Goal: Navigation & Orientation: Find specific page/section

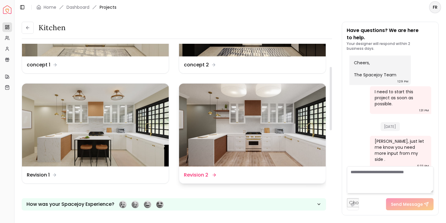
scroll to position [60, 0]
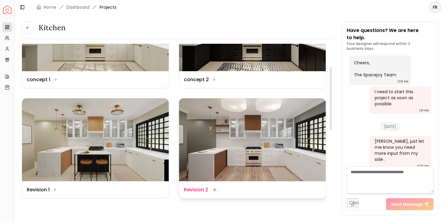
click at [250, 140] on img at bounding box center [252, 139] width 147 height 83
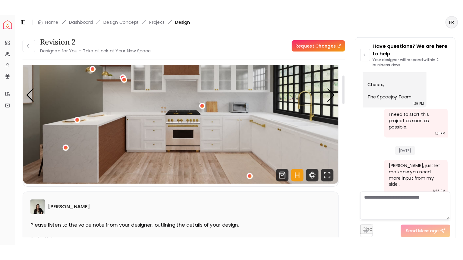
scroll to position [60, 0]
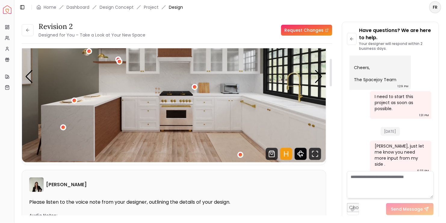
click at [304, 150] on icon "360 View" at bounding box center [301, 154] width 12 height 12
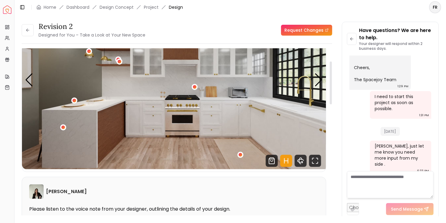
scroll to position [263, 0]
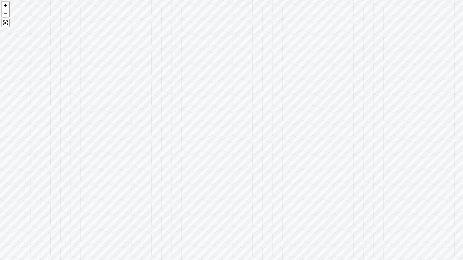
drag, startPoint x: 242, startPoint y: 143, endPoint x: 462, endPoint y: 180, distance: 223.1
click at [446, 177] on div at bounding box center [231, 130] width 463 height 260
drag, startPoint x: 302, startPoint y: 166, endPoint x: 458, endPoint y: 182, distance: 156.5
click at [446, 175] on div at bounding box center [231, 130] width 463 height 260
drag, startPoint x: 244, startPoint y: 175, endPoint x: 358, endPoint y: 181, distance: 113.7
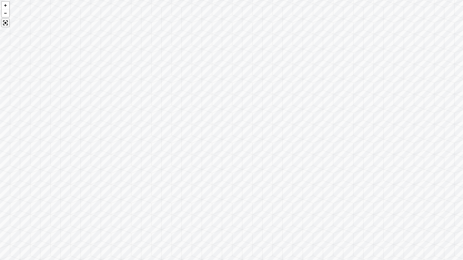
click at [368, 178] on div at bounding box center [231, 130] width 463 height 260
drag, startPoint x: 234, startPoint y: 175, endPoint x: 303, endPoint y: 178, distance: 69.0
click at [332, 179] on div at bounding box center [231, 130] width 463 height 260
drag, startPoint x: 264, startPoint y: 177, endPoint x: 366, endPoint y: 181, distance: 102.8
click at [367, 181] on div at bounding box center [231, 130] width 463 height 260
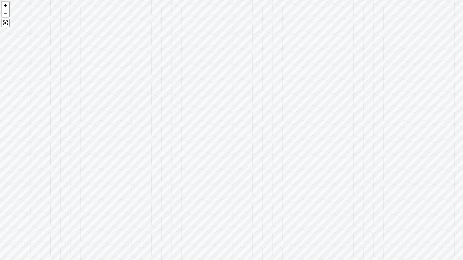
drag, startPoint x: 250, startPoint y: 170, endPoint x: 349, endPoint y: 155, distance: 99.6
click at [349, 155] on div at bounding box center [231, 130] width 463 height 260
drag, startPoint x: 312, startPoint y: 179, endPoint x: 423, endPoint y: 173, distance: 110.3
click at [432, 171] on div at bounding box center [231, 130] width 463 height 260
drag, startPoint x: 388, startPoint y: 178, endPoint x: 416, endPoint y: 158, distance: 34.4
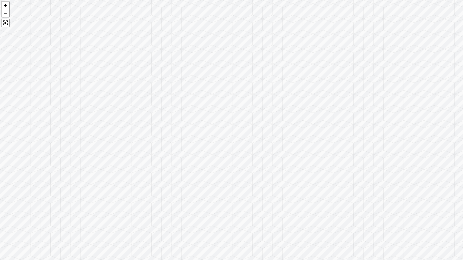
click at [416, 158] on div at bounding box center [231, 130] width 463 height 260
drag, startPoint x: 403, startPoint y: 157, endPoint x: 454, endPoint y: 155, distance: 50.9
click at [446, 155] on div at bounding box center [231, 130] width 463 height 260
drag, startPoint x: 132, startPoint y: 172, endPoint x: 205, endPoint y: 149, distance: 77.3
click at [205, 149] on div at bounding box center [231, 130] width 463 height 260
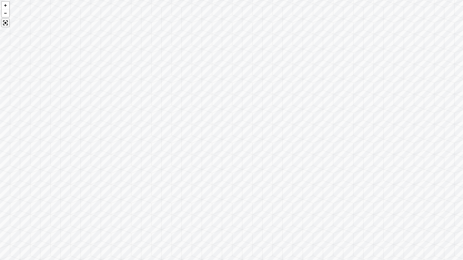
drag, startPoint x: 262, startPoint y: 219, endPoint x: 98, endPoint y: 204, distance: 163.9
click at [98, 204] on div at bounding box center [231, 130] width 463 height 260
click at [293, 170] on div at bounding box center [231, 130] width 463 height 260
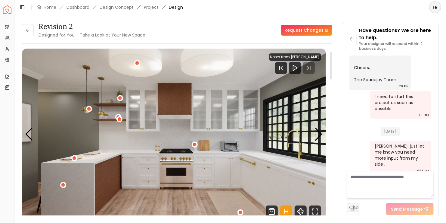
scroll to position [0, 0]
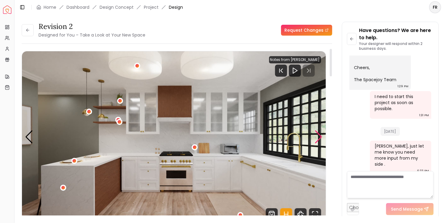
click at [318, 135] on div "Next slide" at bounding box center [319, 136] width 8 height 13
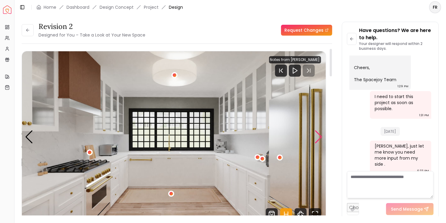
click at [318, 135] on div "Next slide" at bounding box center [319, 136] width 8 height 13
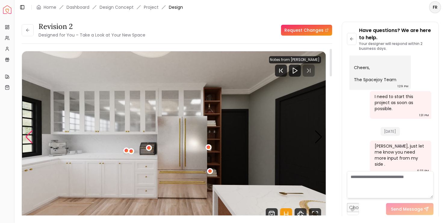
click at [30, 137] on div "Previous slide" at bounding box center [29, 136] width 8 height 13
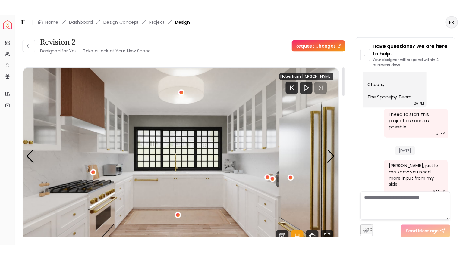
scroll to position [30, 0]
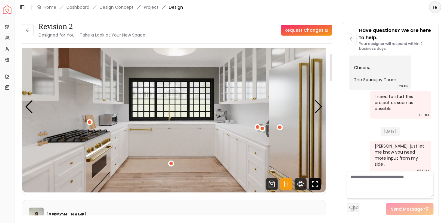
click at [317, 183] on icon "Fullscreen" at bounding box center [315, 184] width 12 height 12
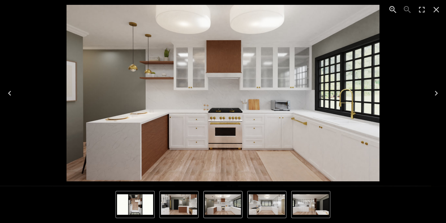
click at [439, 93] on icon "Next" at bounding box center [437, 93] width 10 height 10
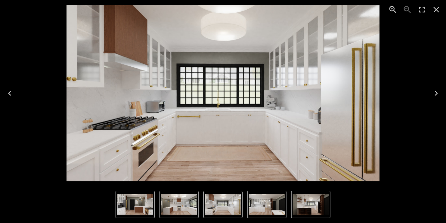
click at [437, 92] on icon "Next" at bounding box center [436, 93] width 3 height 5
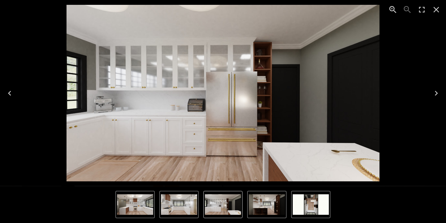
click at [12, 94] on icon "Previous" at bounding box center [10, 93] width 10 height 10
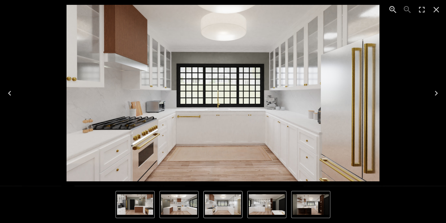
click at [12, 94] on icon "Previous" at bounding box center [10, 93] width 10 height 10
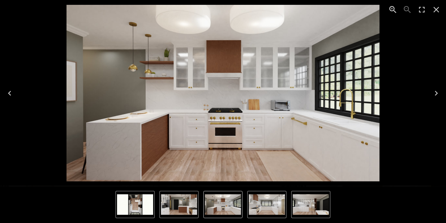
click at [437, 93] on icon "Next" at bounding box center [436, 93] width 3 height 5
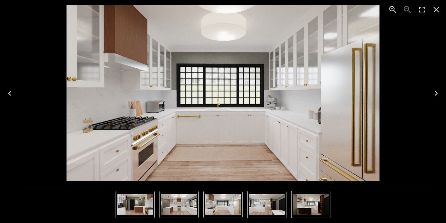
click at [436, 13] on icon "Close" at bounding box center [437, 10] width 10 height 10
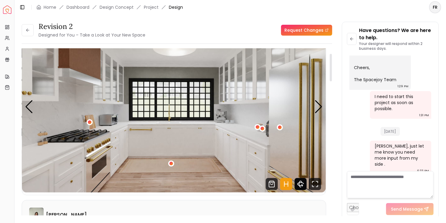
click at [302, 183] on icon "360 View" at bounding box center [301, 184] width 12 height 12
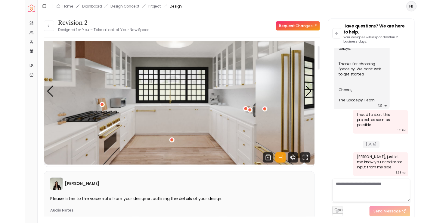
scroll to position [263, 0]
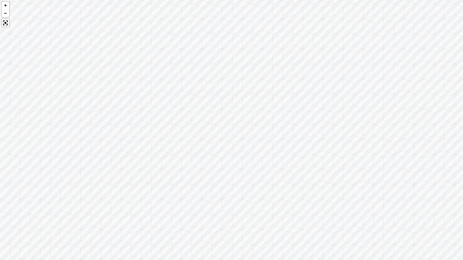
drag, startPoint x: 197, startPoint y: 98, endPoint x: 401, endPoint y: 97, distance: 203.9
click at [401, 97] on div at bounding box center [231, 130] width 463 height 260
drag, startPoint x: 163, startPoint y: 93, endPoint x: 366, endPoint y: 90, distance: 203.3
click at [365, 90] on div at bounding box center [231, 130] width 463 height 260
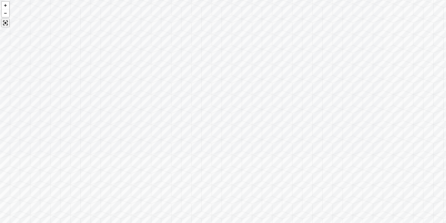
scroll to position [318, 0]
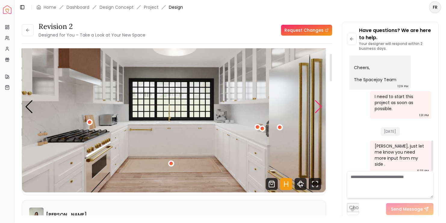
click at [322, 105] on div "Next slide" at bounding box center [319, 106] width 8 height 13
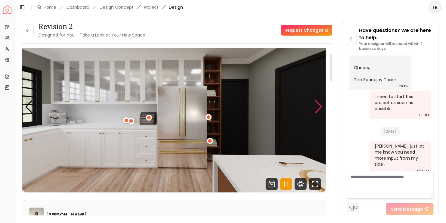
click at [319, 107] on div "Next slide" at bounding box center [319, 106] width 8 height 13
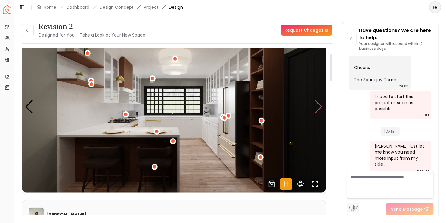
click at [319, 107] on div "Next slide" at bounding box center [319, 106] width 8 height 13
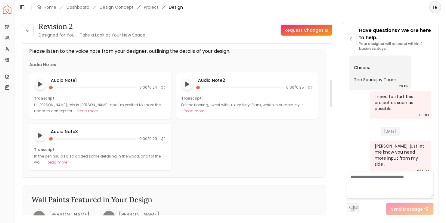
scroll to position [0, 0]
